Goal: Information Seeking & Learning: Learn about a topic

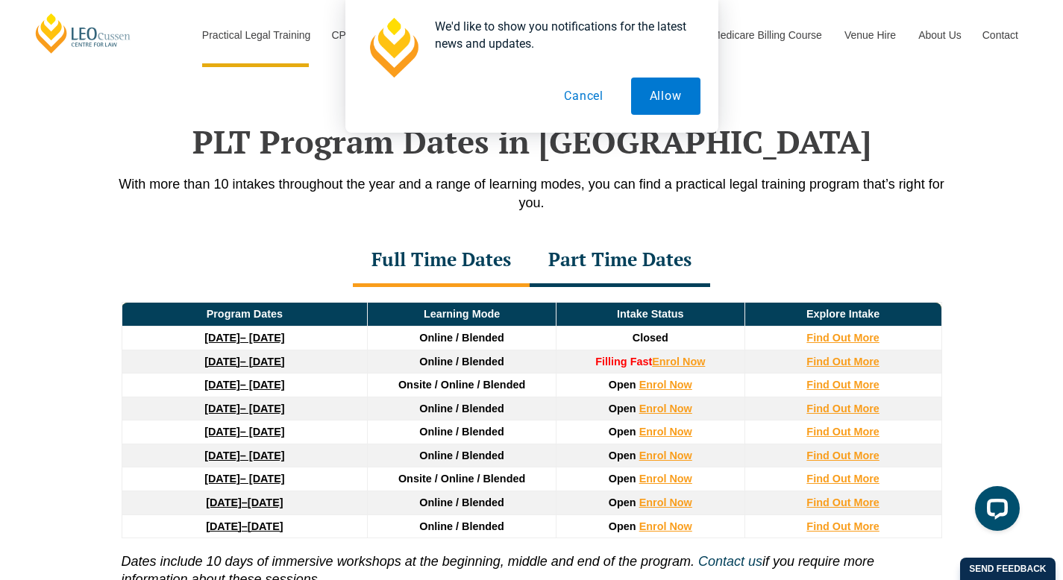
scroll to position [1897, 0]
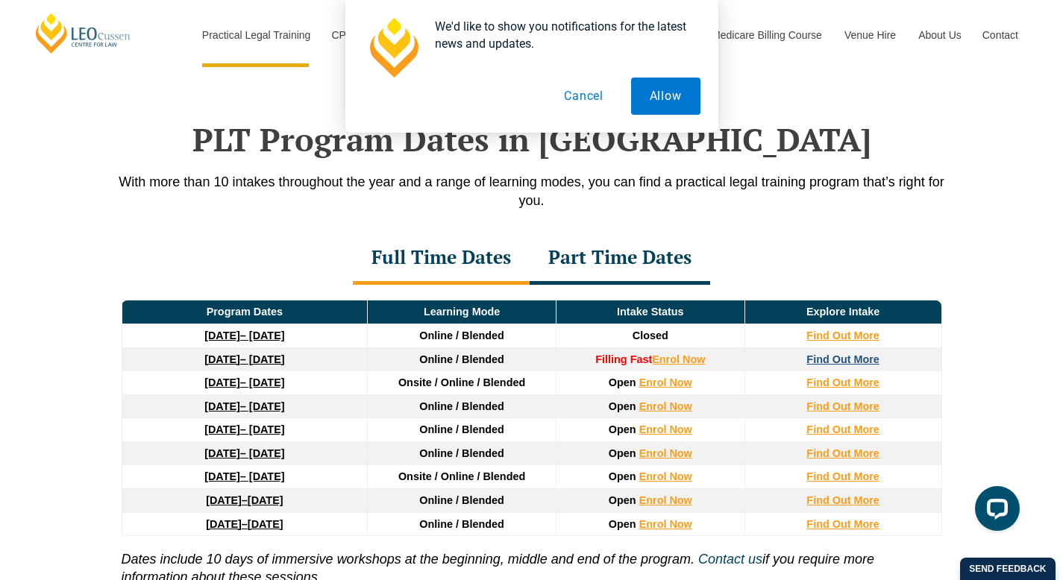
click at [848, 363] on strong "Find Out More" at bounding box center [843, 360] width 73 height 12
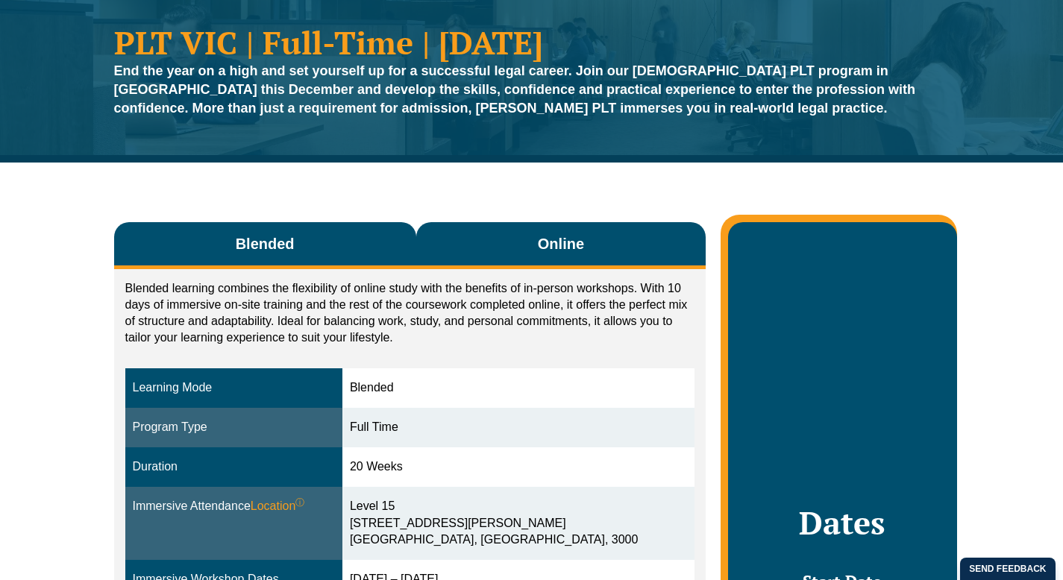
click at [546, 254] on span "Online" at bounding box center [561, 244] width 46 height 21
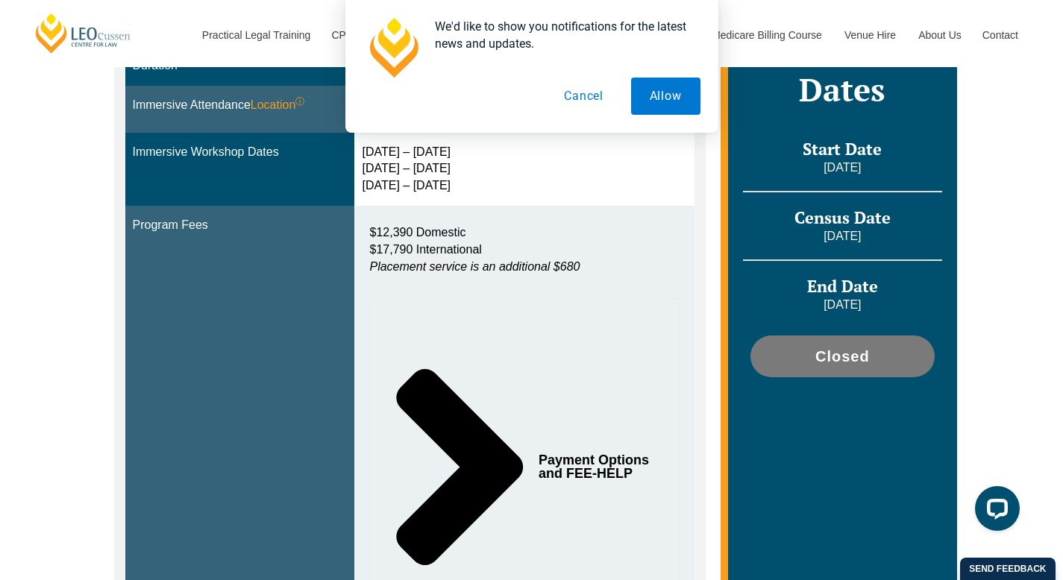
scroll to position [528, 0]
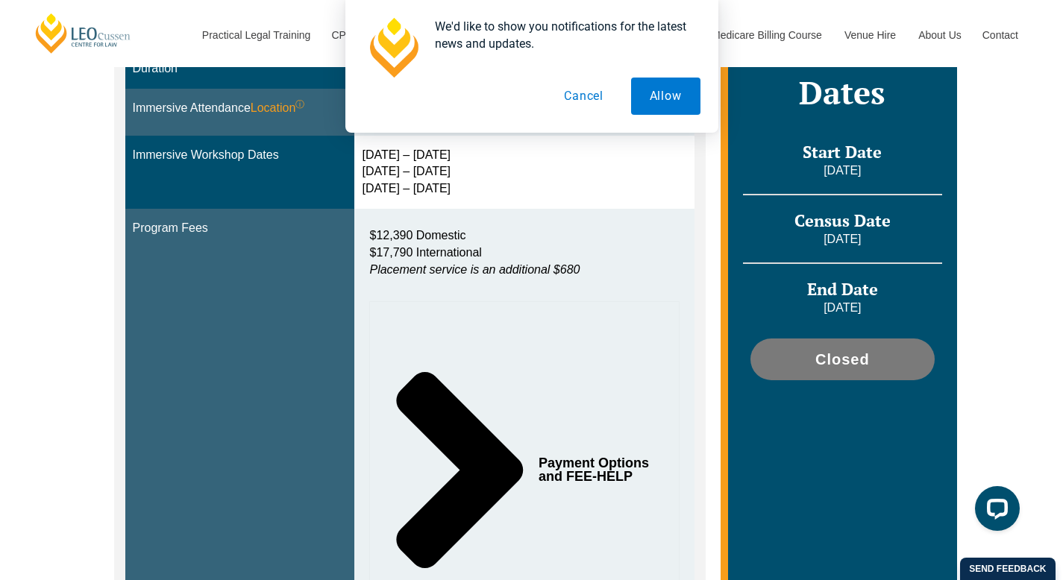
click at [308, 107] on div "We'd like to show you notifications for the latest news and updates. Allow Canc…" at bounding box center [531, 66] width 1063 height 133
drag, startPoint x: 587, startPoint y: 101, endPoint x: 587, endPoint y: 112, distance: 11.2
click at [587, 102] on button "Cancel" at bounding box center [583, 96] width 77 height 37
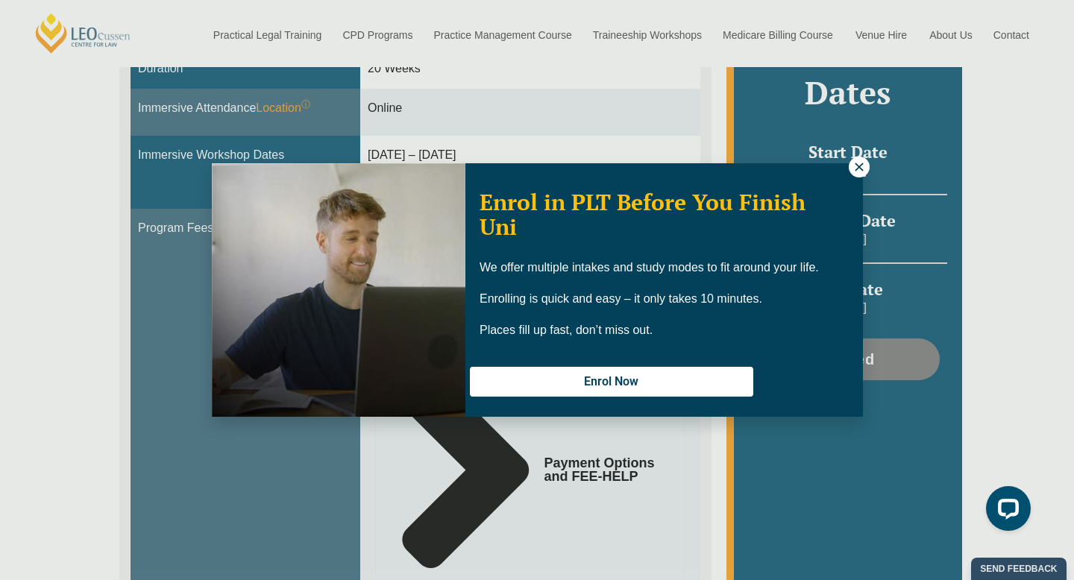
click at [859, 166] on icon at bounding box center [859, 167] width 8 height 8
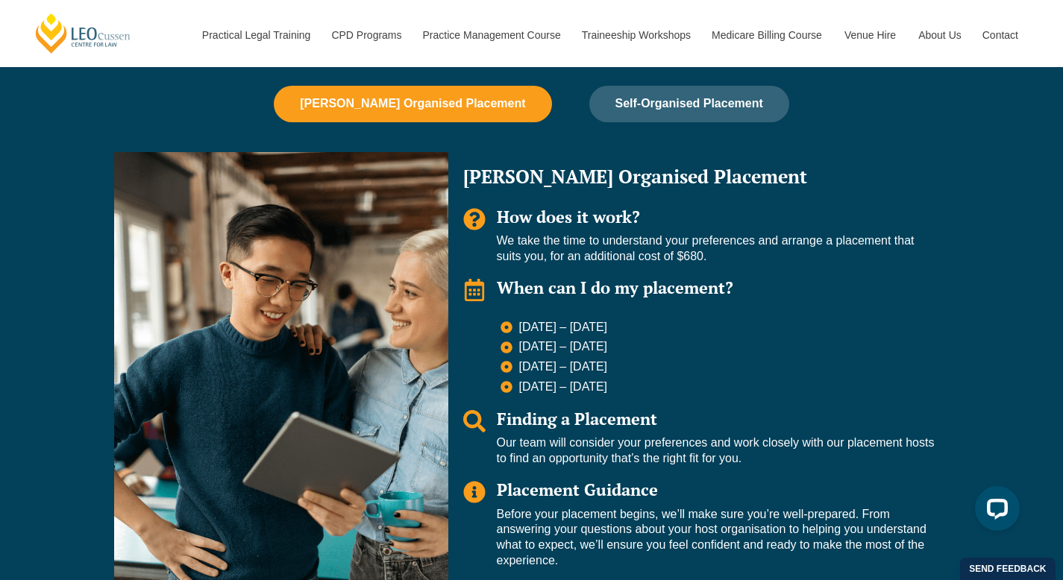
scroll to position [1374, 0]
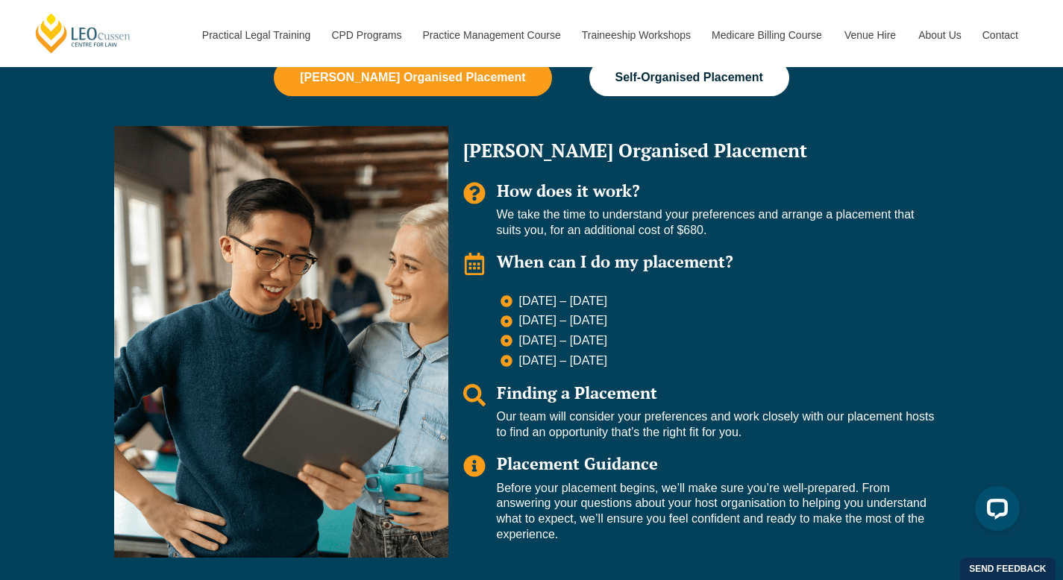
click at [661, 78] on button "Self-Organised Placement" at bounding box center [689, 78] width 200 height 36
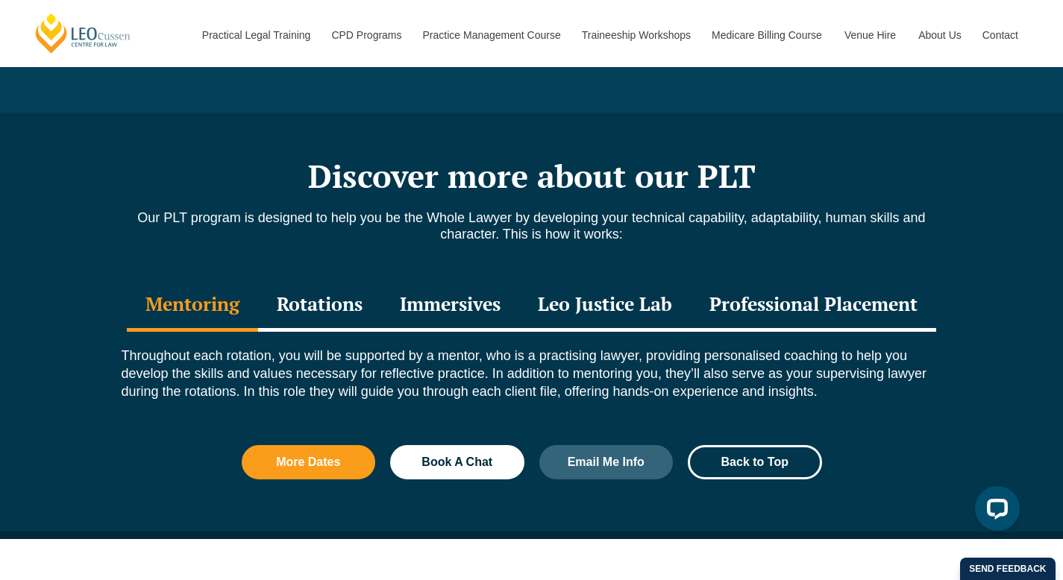
scroll to position [1856, 0]
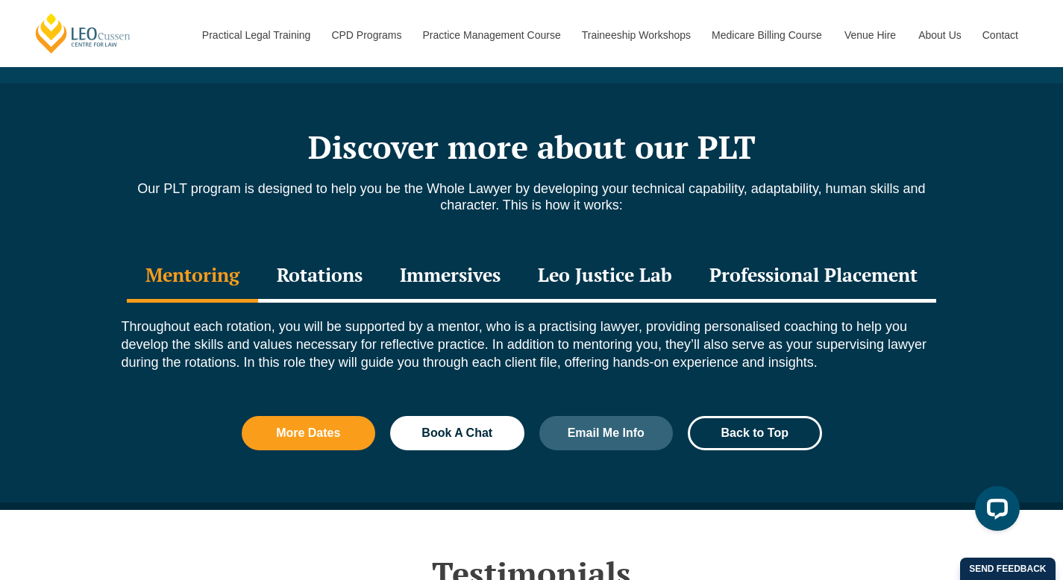
click at [439, 268] on div "Immersives" at bounding box center [450, 277] width 138 height 52
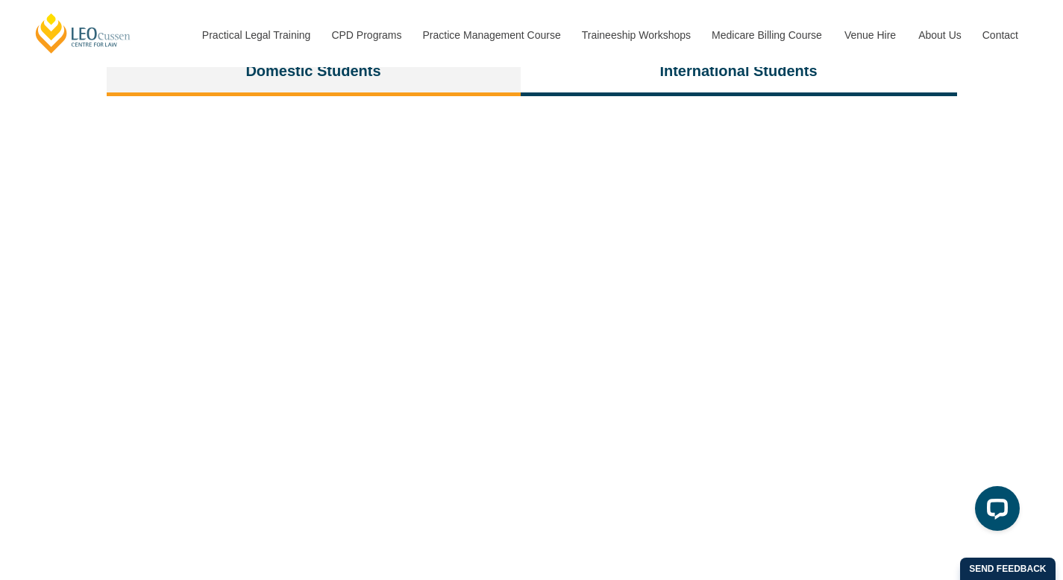
scroll to position [3451, 0]
